Goal: Task Accomplishment & Management: Manage account settings

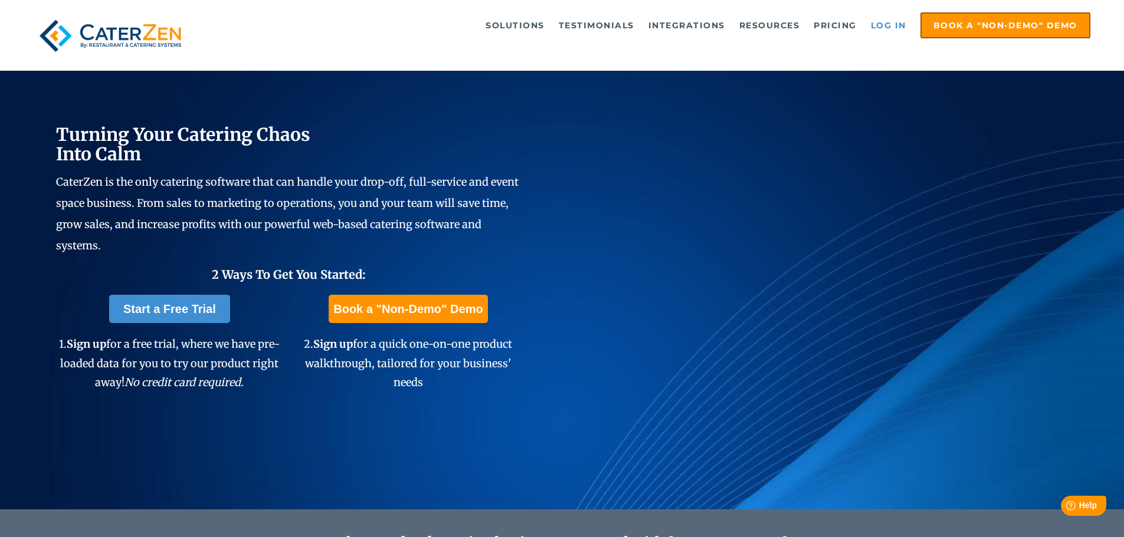
click at [888, 22] on link "Log in" at bounding box center [888, 26] width 47 height 24
click at [885, 27] on link "Log in" at bounding box center [888, 26] width 47 height 24
click at [888, 28] on link "Log in" at bounding box center [888, 26] width 47 height 24
